Goal: Information Seeking & Learning: Learn about a topic

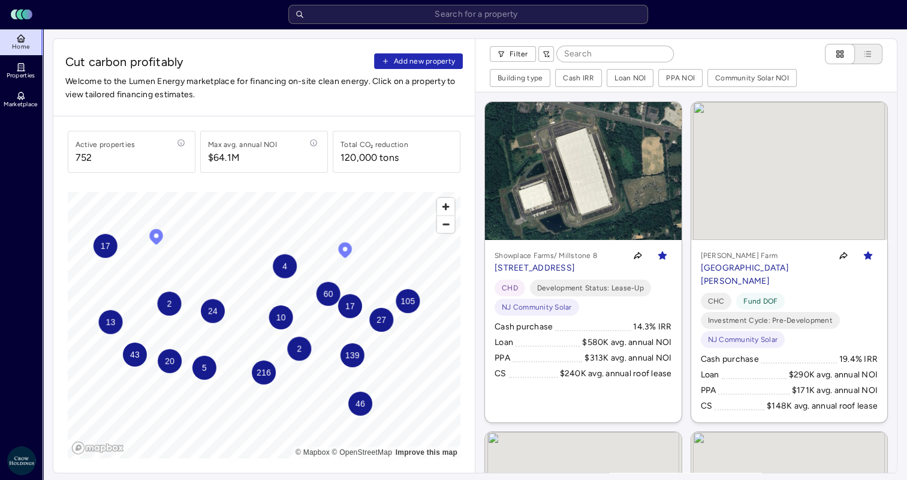
click at [23, 72] on span "Properties" at bounding box center [21, 75] width 29 height 7
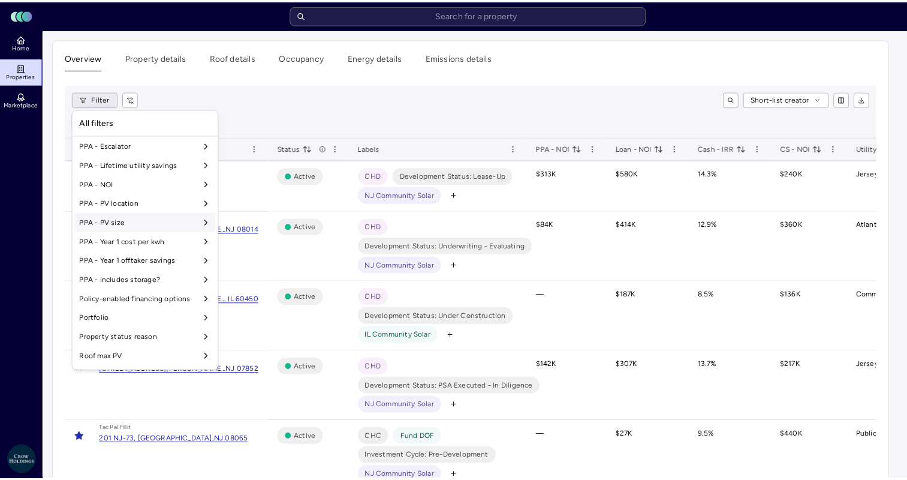
scroll to position [848, 0]
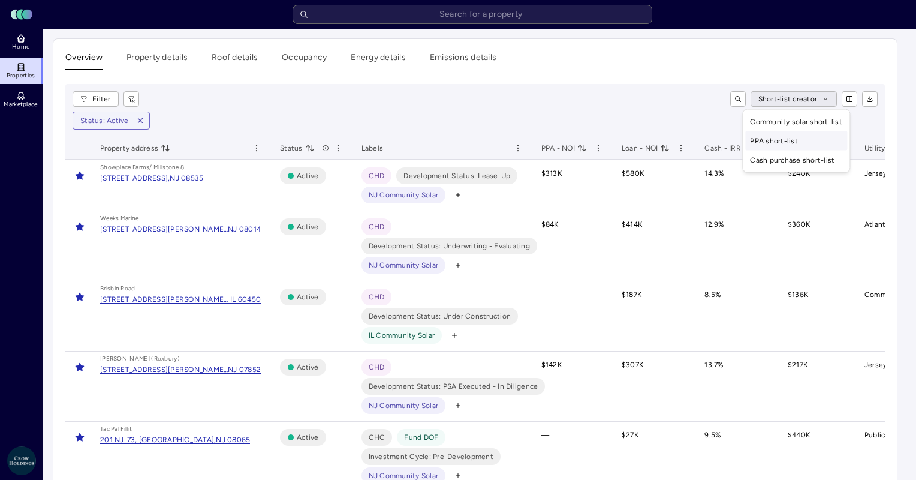
click at [799, 144] on div "PPA short-list" at bounding box center [796, 140] width 102 height 19
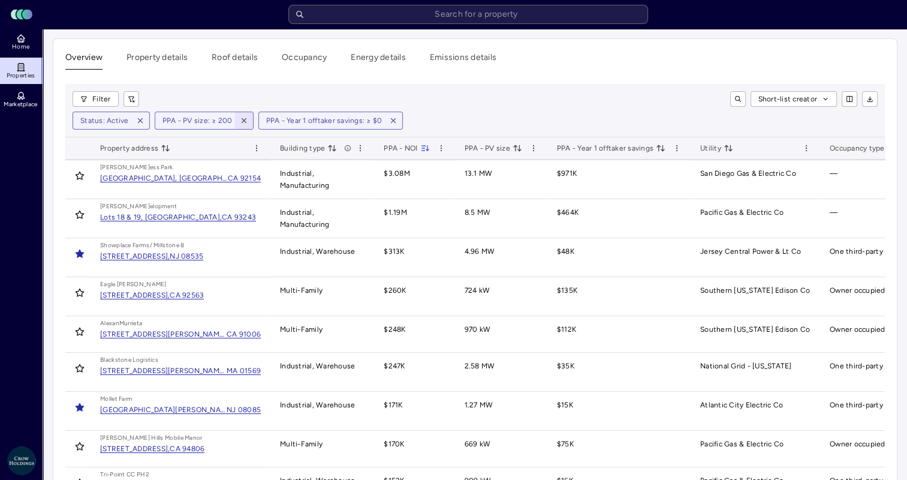
click at [244, 119] on icon "button" at bounding box center [244, 120] width 8 height 8
click at [287, 116] on icon "button" at bounding box center [289, 120] width 8 height 8
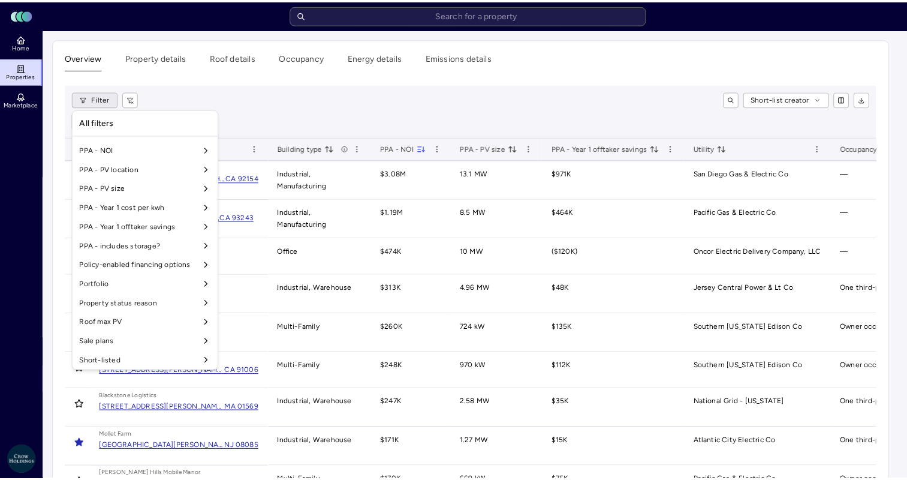
scroll to position [1017, 0]
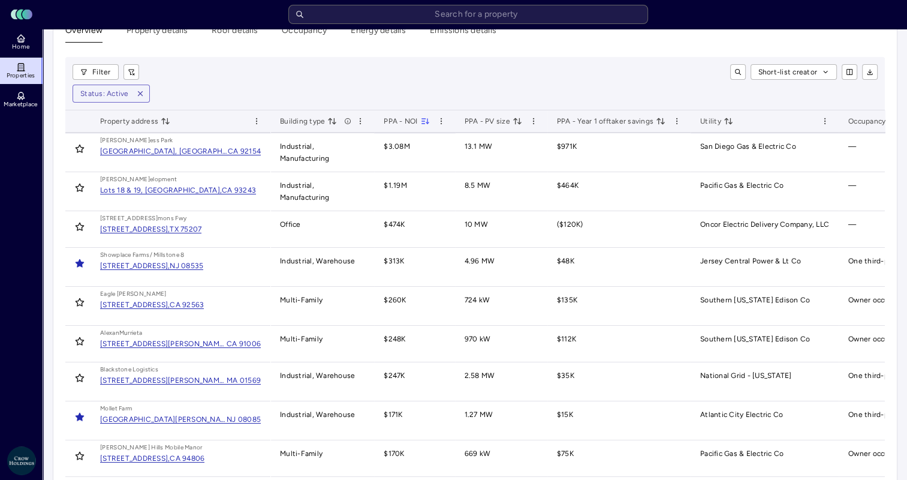
scroll to position [0, 0]
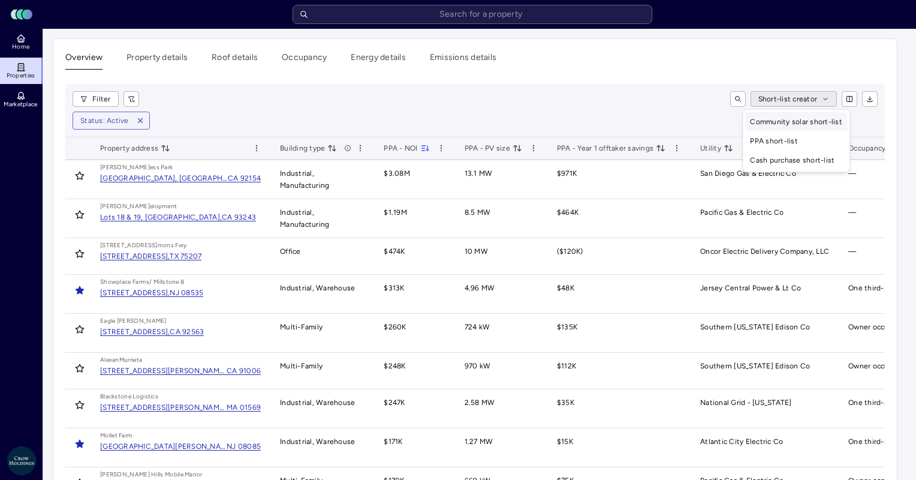
click at [803, 123] on div "Community solar short-list" at bounding box center [796, 121] width 102 height 19
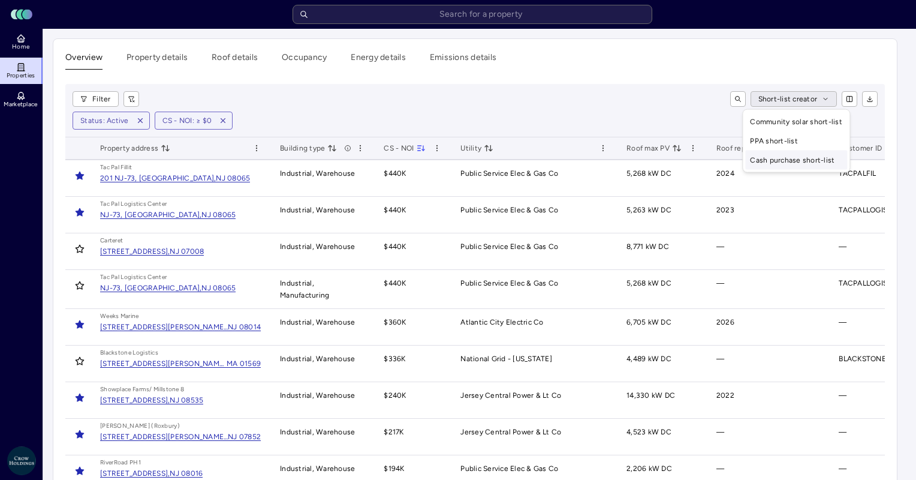
click at [799, 156] on div "Cash purchase short-list" at bounding box center [796, 159] width 102 height 19
